Goal: Task Accomplishment & Management: Manage account settings

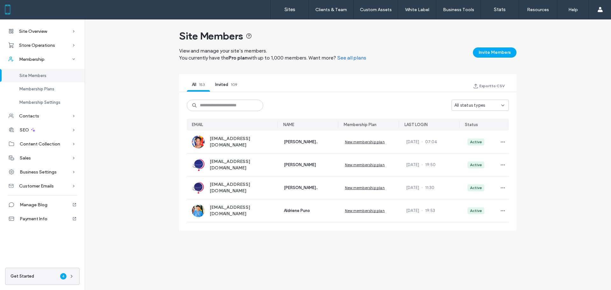
click at [485, 107] on div "All status types" at bounding box center [477, 105] width 47 height 6
click at [464, 136] on span "Pending" at bounding box center [462, 139] width 16 height 6
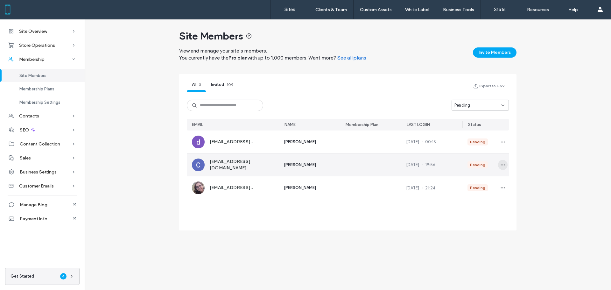
click at [500, 163] on icon "button" at bounding box center [502, 164] width 5 height 5
click at [477, 180] on span "Approve Member" at bounding box center [478, 180] width 38 height 6
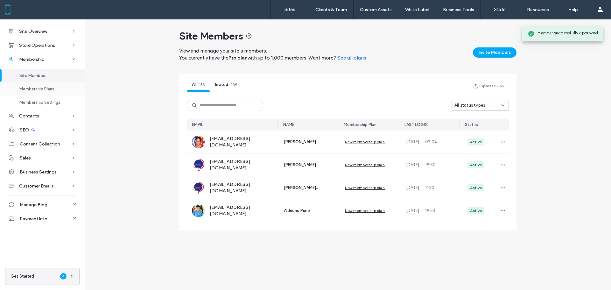
click at [46, 87] on span "Membership Plans" at bounding box center [36, 89] width 35 height 5
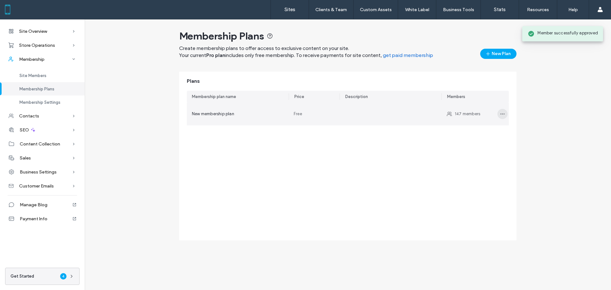
click at [501, 114] on icon "button" at bounding box center [502, 113] width 5 height 5
click at [299, 161] on div "Membership plan name Price Description Members New membership plan Free 147 mem…" at bounding box center [348, 166] width 322 height 150
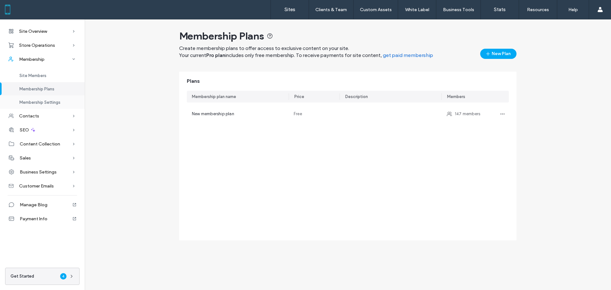
click at [51, 103] on span "Membership Settings" at bounding box center [39, 102] width 41 height 5
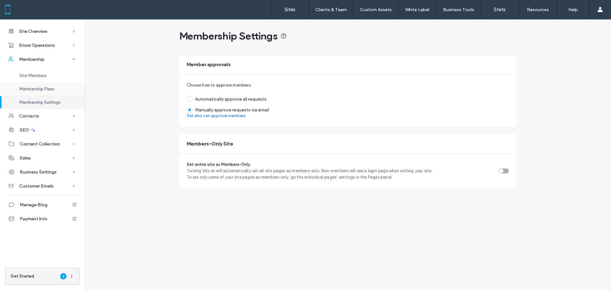
click at [42, 89] on span "Membership Plans" at bounding box center [36, 89] width 35 height 5
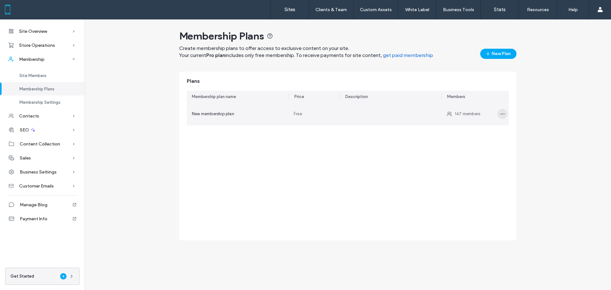
click at [499, 114] on span "button" at bounding box center [502, 114] width 10 height 10
click at [477, 129] on span "Edit plan" at bounding box center [472, 130] width 18 height 6
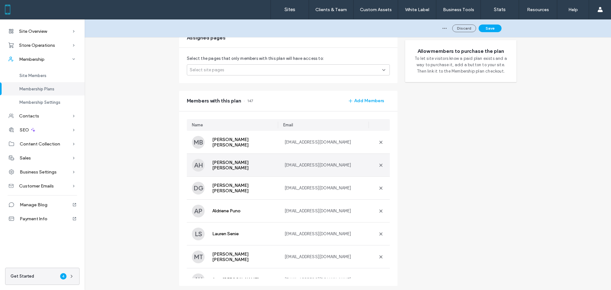
scroll to position [127, 0]
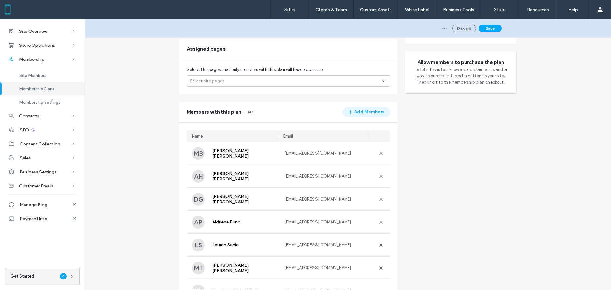
click at [357, 110] on button "Add Members" at bounding box center [366, 112] width 47 height 10
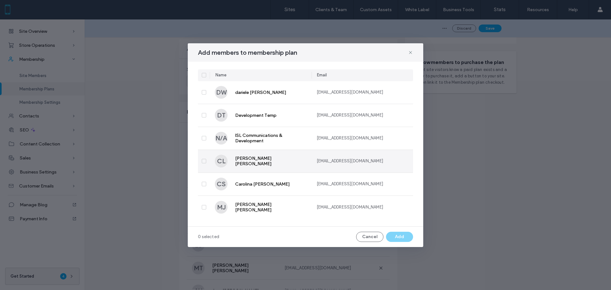
click at [205, 161] on span at bounding box center [204, 161] width 4 height 4
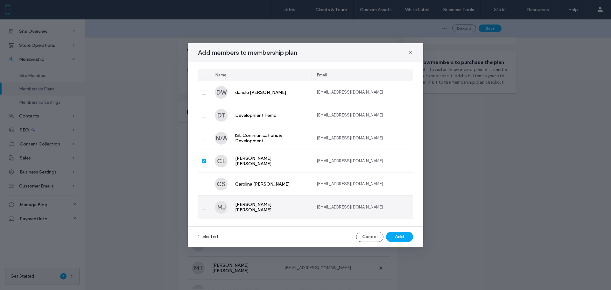
click at [205, 208] on span at bounding box center [204, 207] width 4 height 4
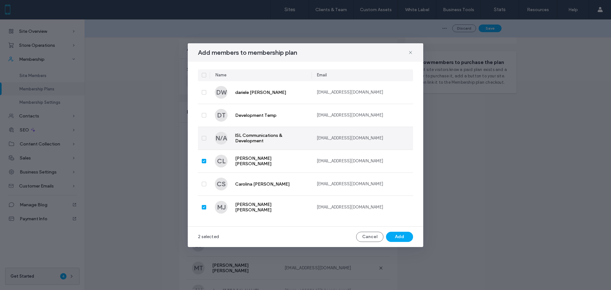
click at [205, 139] on span at bounding box center [204, 138] width 4 height 4
click at [403, 238] on button "Add" at bounding box center [399, 237] width 27 height 10
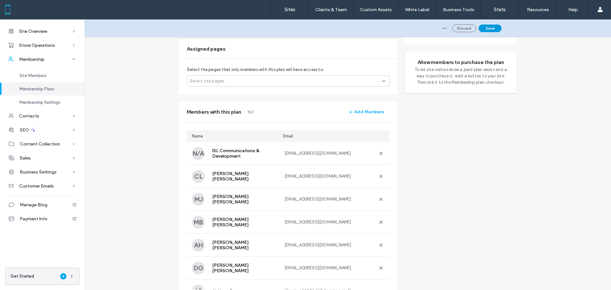
click at [489, 27] on button "Save" at bounding box center [489, 28] width 23 height 8
